Goal: Transaction & Acquisition: Purchase product/service

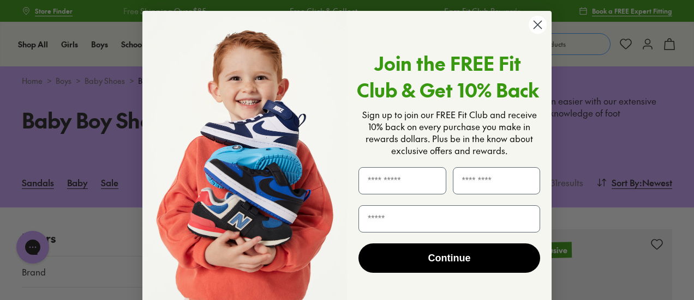
click at [534, 22] on circle "Close dialog" at bounding box center [537, 25] width 18 height 18
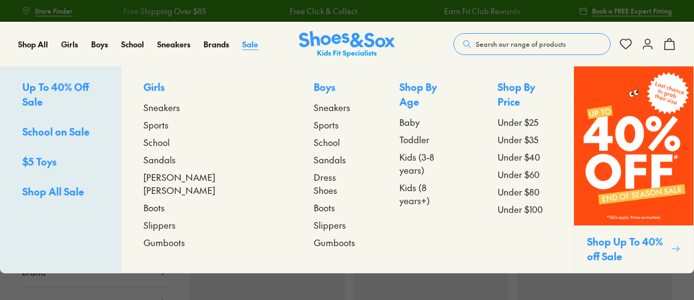
click at [250, 41] on span "Sale" at bounding box center [250, 44] width 16 height 11
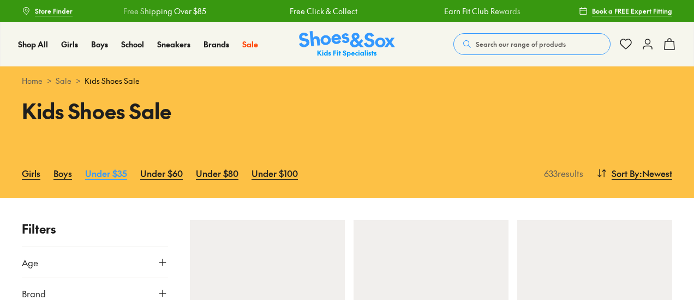
click at [116, 171] on link "Under $35" at bounding box center [106, 173] width 42 height 24
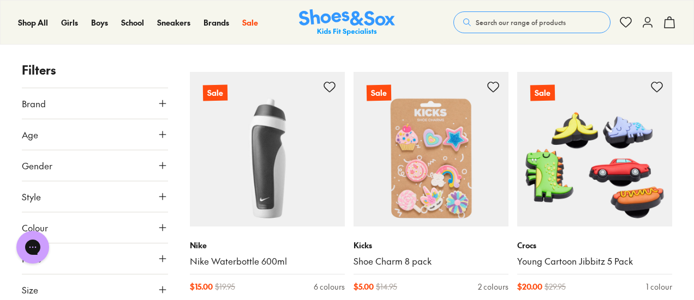
scroll to position [2399, 0]
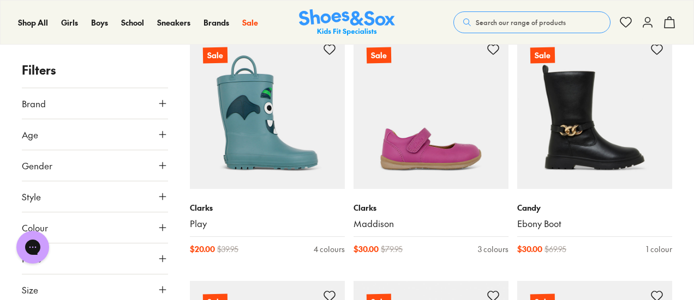
scroll to position [3653, 0]
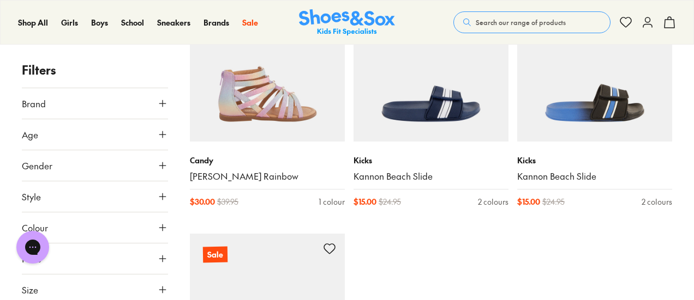
scroll to position [5453, 0]
